Goal: Communication & Community: Answer question/provide support

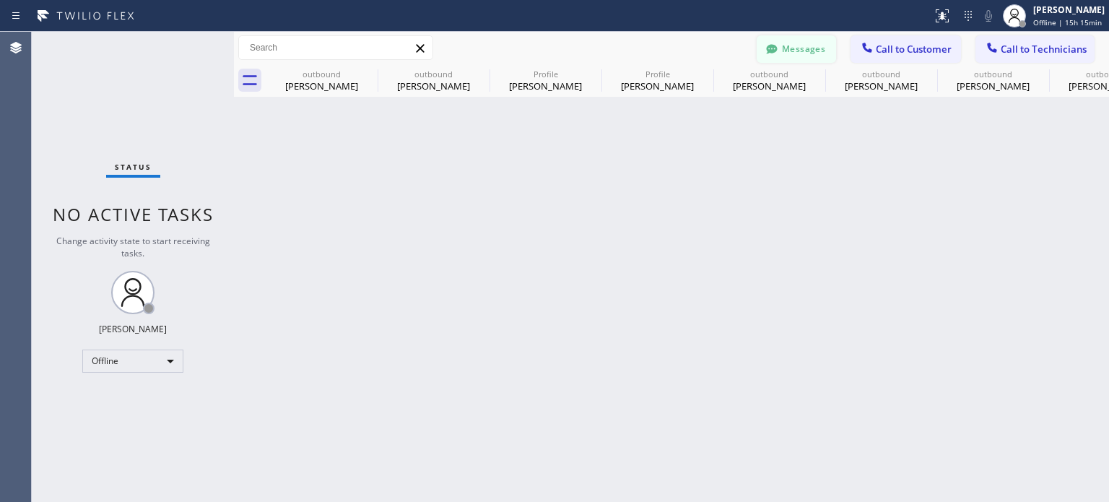
click at [794, 54] on button "Messages" at bounding box center [796, 48] width 79 height 27
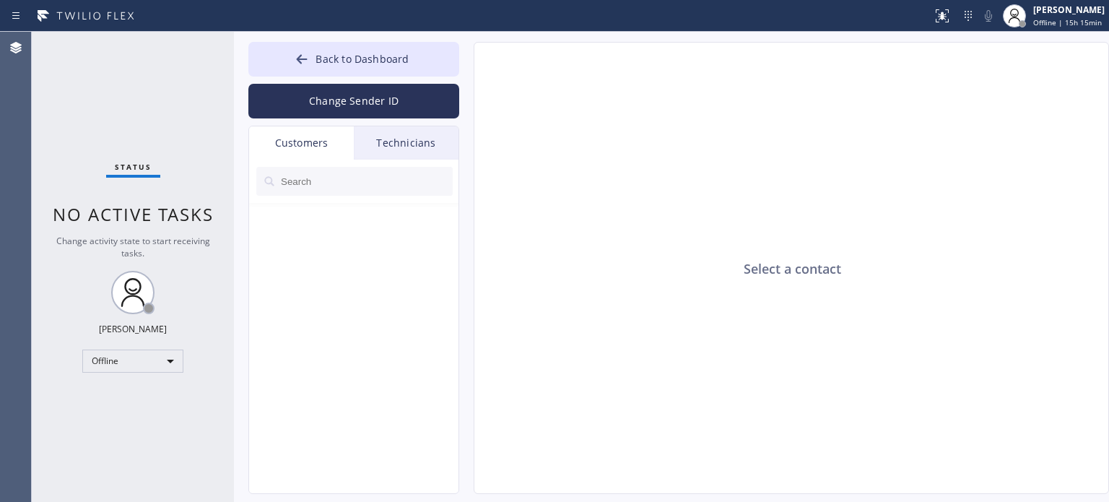
click at [365, 144] on div "Technicians" at bounding box center [406, 142] width 105 height 33
click at [285, 148] on div "Customers" at bounding box center [301, 142] width 105 height 33
click at [98, 366] on div "Offline" at bounding box center [132, 360] width 101 height 23
click at [110, 395] on li "Available" at bounding box center [132, 397] width 98 height 17
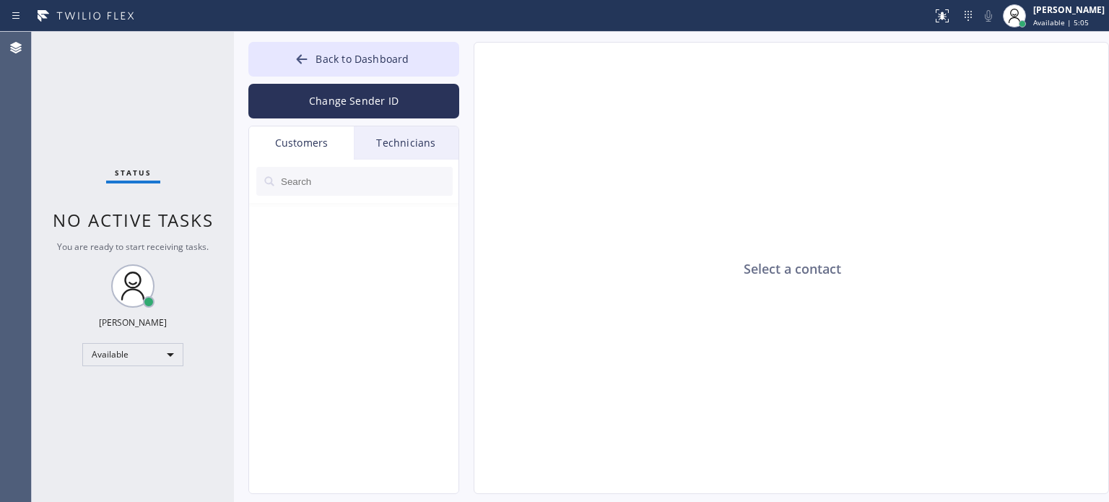
click at [684, 359] on div "Select a contact" at bounding box center [791, 269] width 635 height 452
drag, startPoint x: 956, startPoint y: 337, endPoint x: 974, endPoint y: 322, distance: 23.6
click at [955, 334] on div "Select a contact" at bounding box center [791, 269] width 635 height 452
click at [316, 142] on div "Customers" at bounding box center [301, 142] width 105 height 33
click at [373, 88] on button "Change Sender ID" at bounding box center [353, 101] width 211 height 35
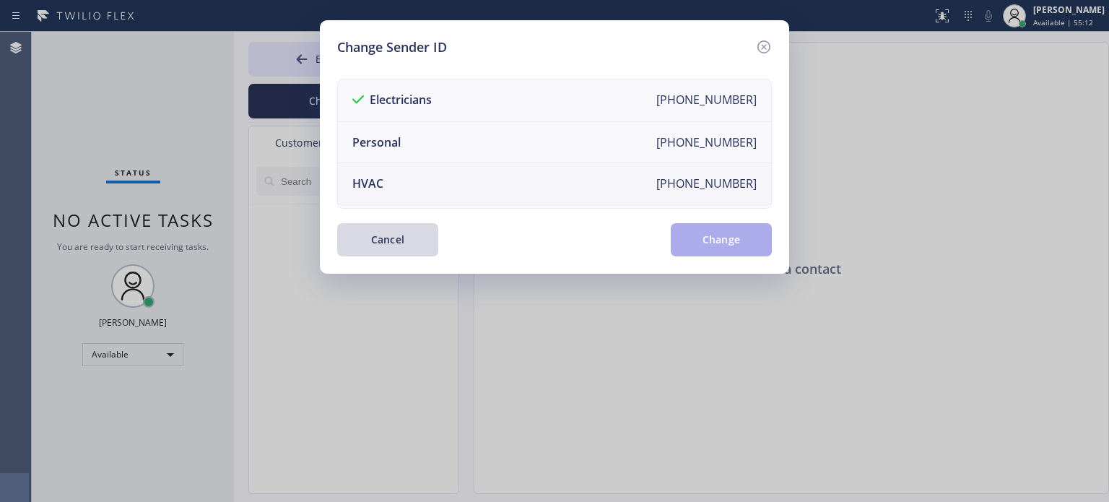
click at [388, 186] on li "HVAC +18559994417" at bounding box center [554, 183] width 433 height 41
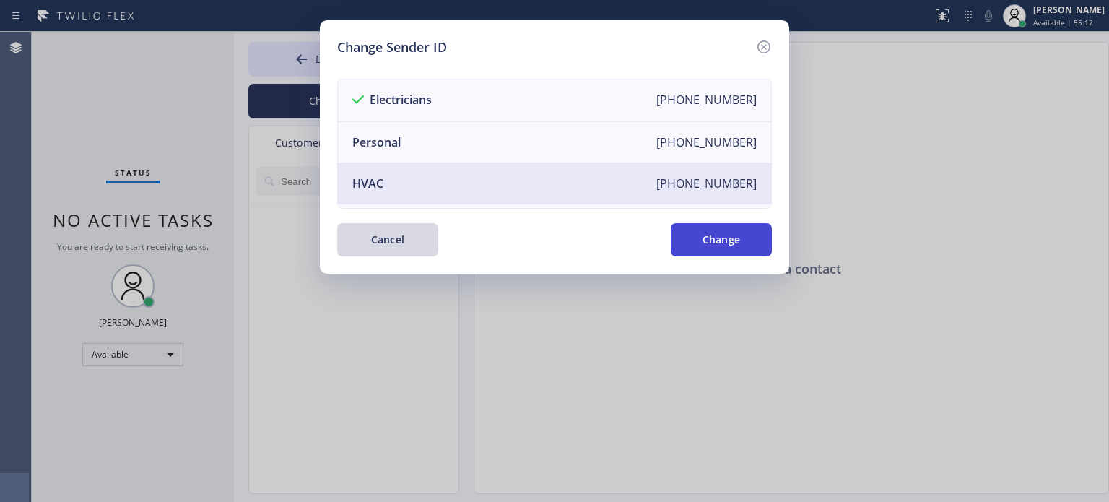
click at [688, 240] on button "Change" at bounding box center [721, 239] width 101 height 33
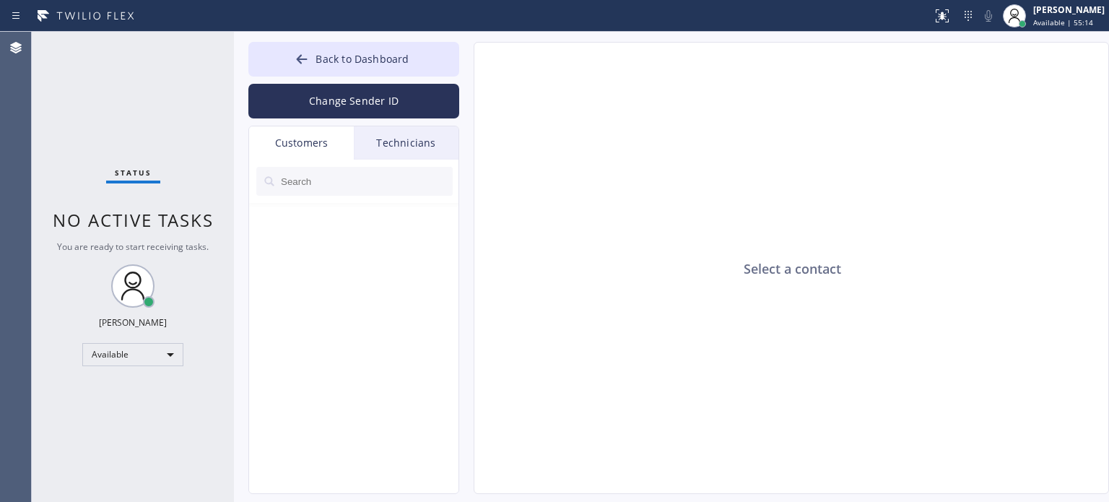
click at [309, 147] on div "Customers" at bounding box center [301, 142] width 105 height 33
click at [383, 143] on div "Technicians" at bounding box center [406, 142] width 105 height 33
click at [278, 149] on div "Customers" at bounding box center [301, 142] width 105 height 33
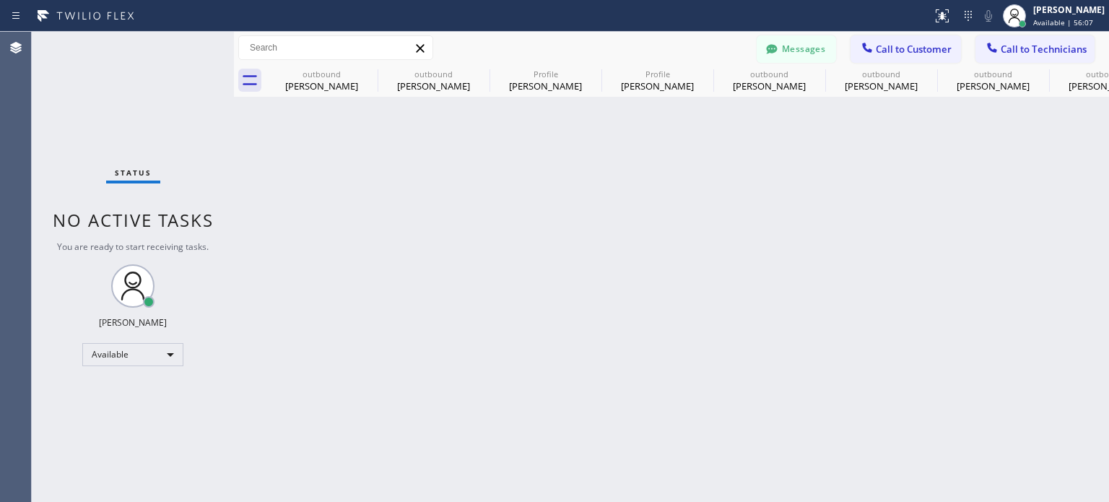
scroll to position [555, 0]
